Goal: Check status: Check status

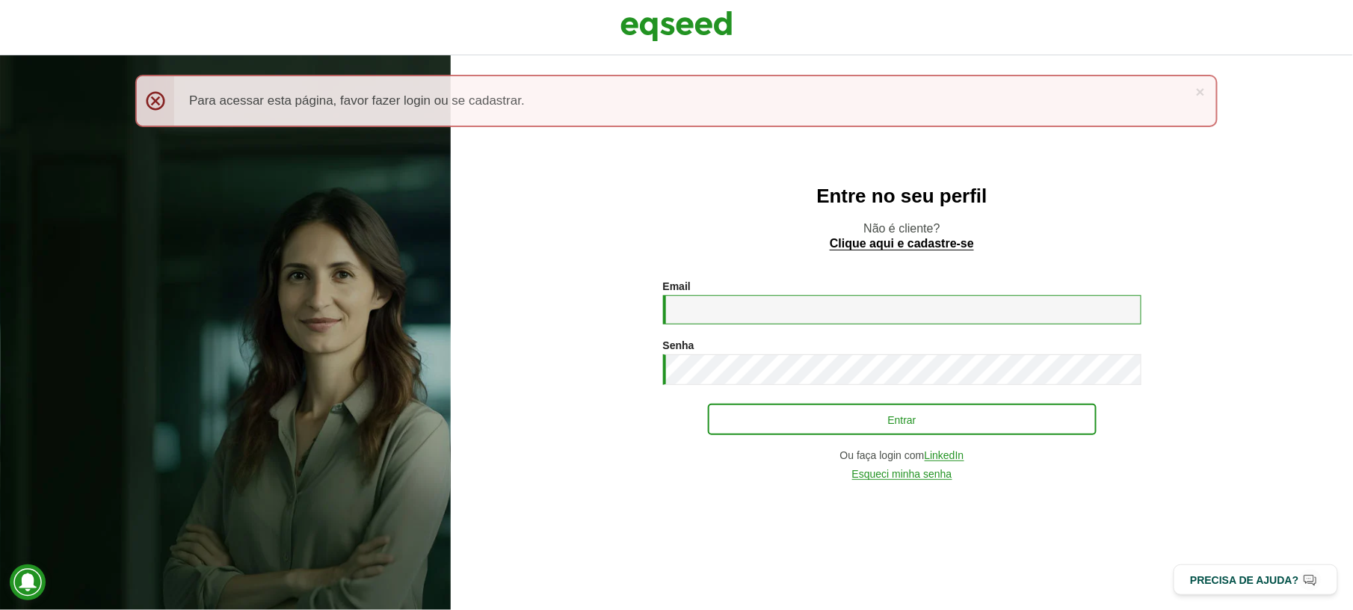
type input "**********"
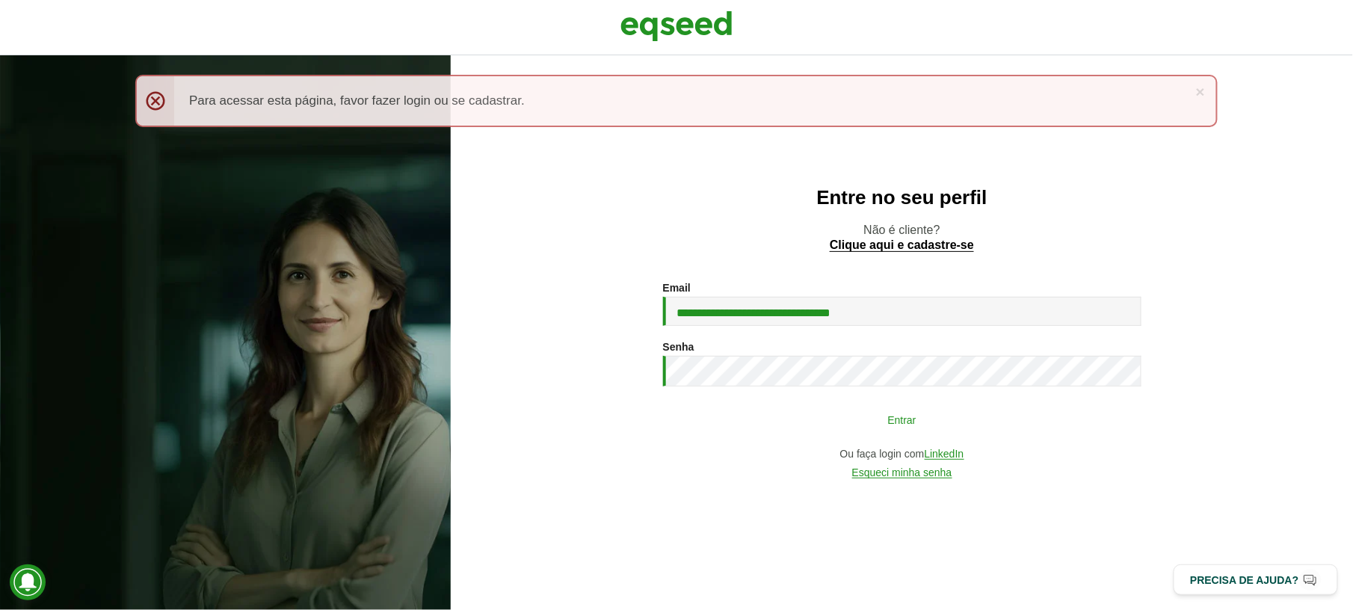
click at [895, 420] on button "Entrar" at bounding box center [902, 419] width 389 height 28
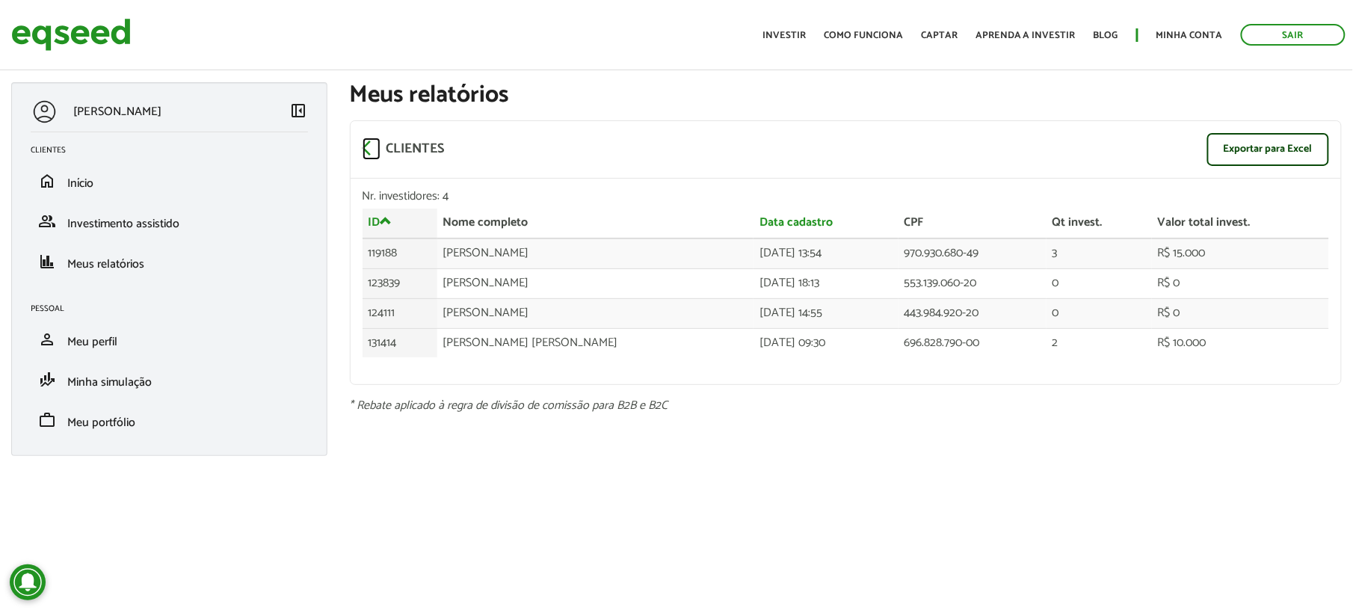
click at [366, 146] on span "arrow_back_ios" at bounding box center [371, 148] width 18 height 18
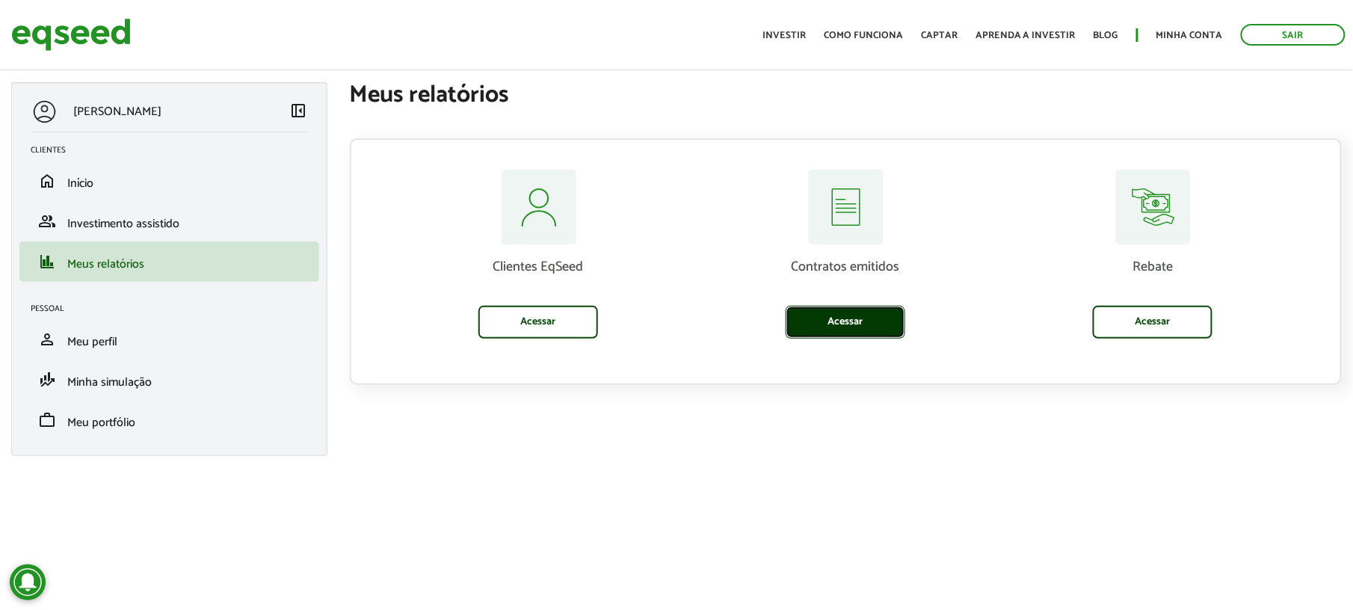
click at [842, 320] on link "Acessar" at bounding box center [846, 322] width 120 height 33
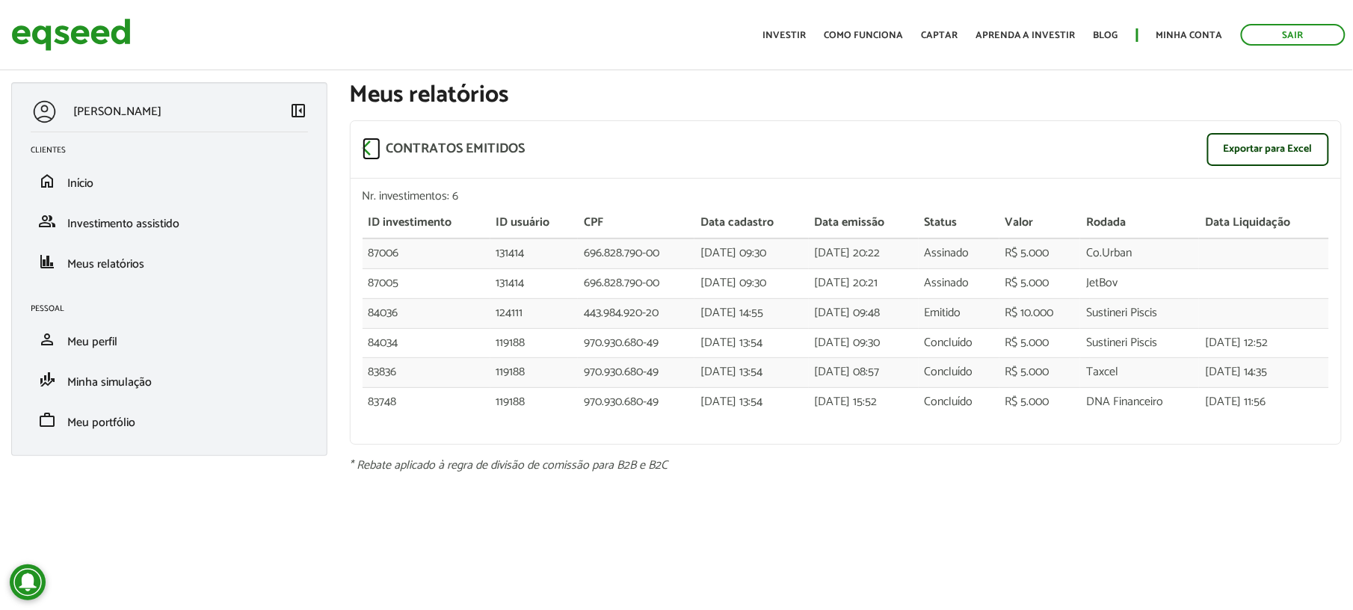
click at [368, 141] on span "arrow_back_ios" at bounding box center [371, 148] width 18 height 18
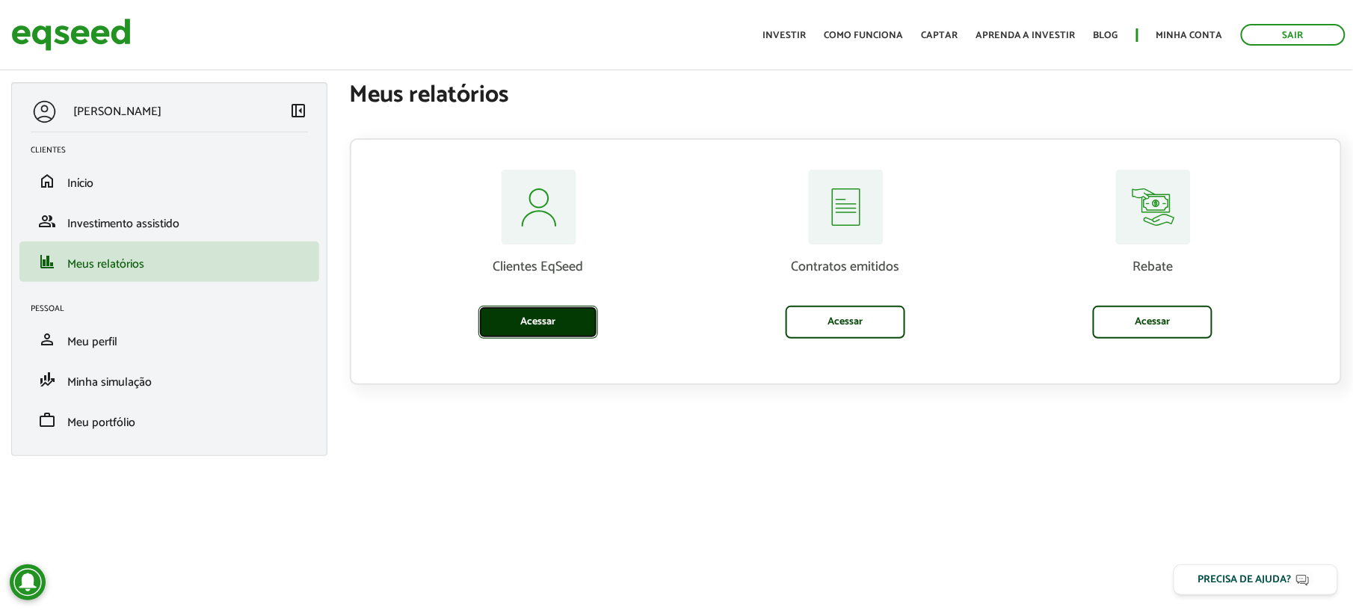
click at [536, 320] on link "Acessar" at bounding box center [538, 322] width 120 height 33
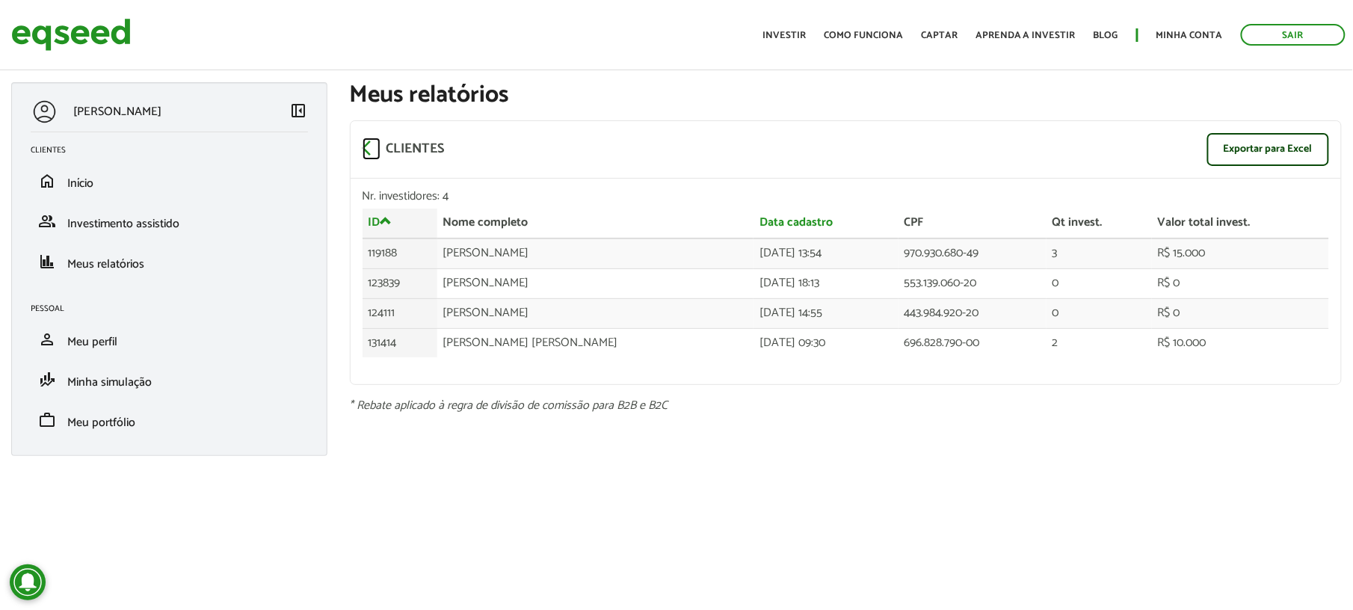
click at [371, 144] on span "arrow_back_ios" at bounding box center [371, 148] width 18 height 18
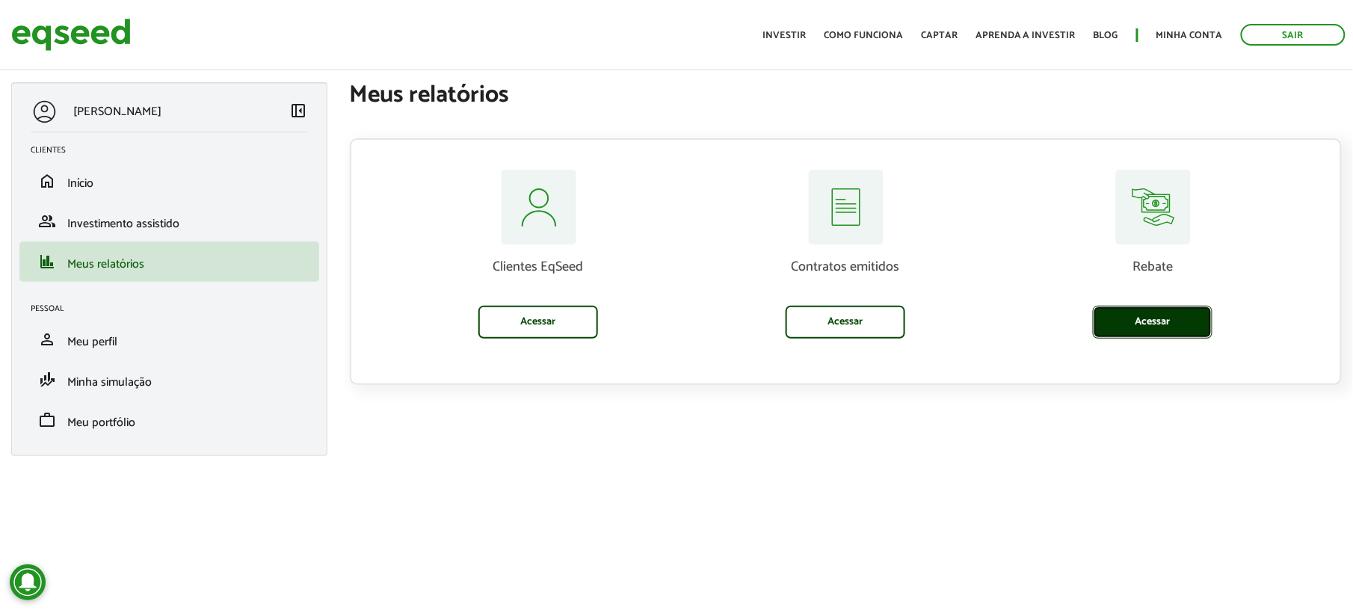
click at [1154, 321] on link "Acessar" at bounding box center [1153, 322] width 120 height 33
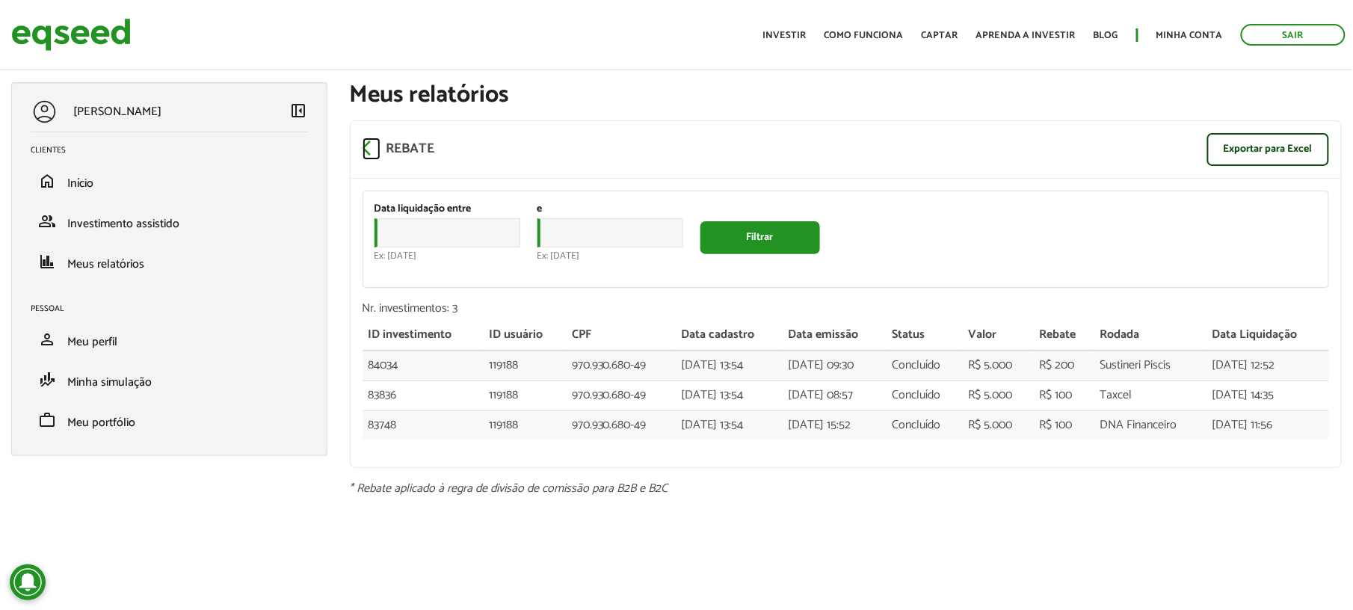
click at [368, 146] on span "arrow_back_ios" at bounding box center [371, 148] width 18 height 18
